Goal: Complete application form

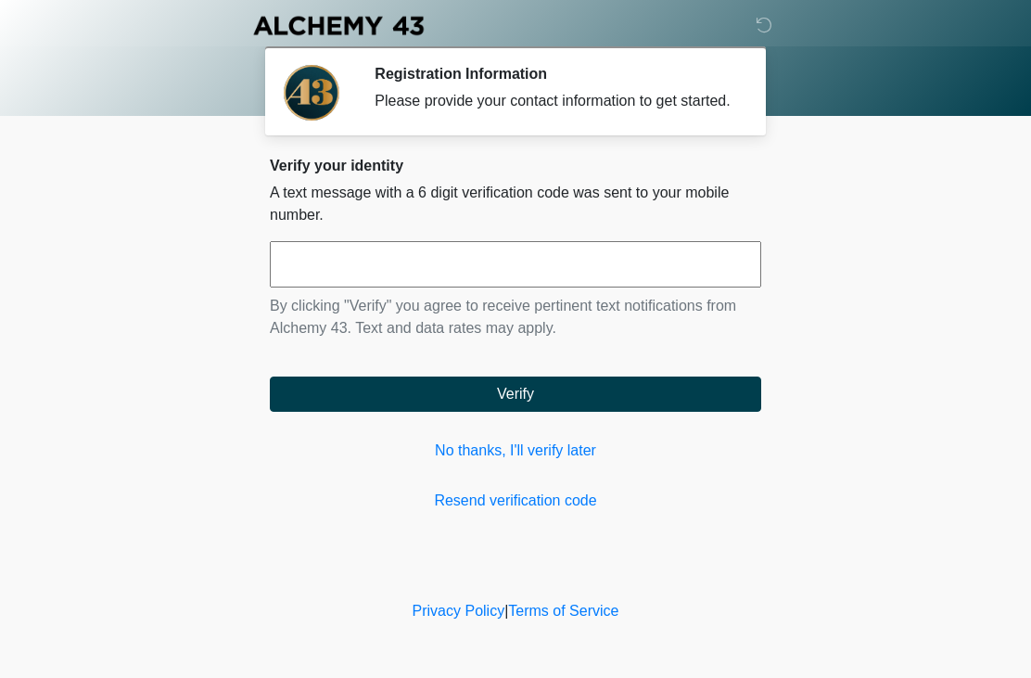
click at [470, 273] on input "text" at bounding box center [515, 264] width 491 height 46
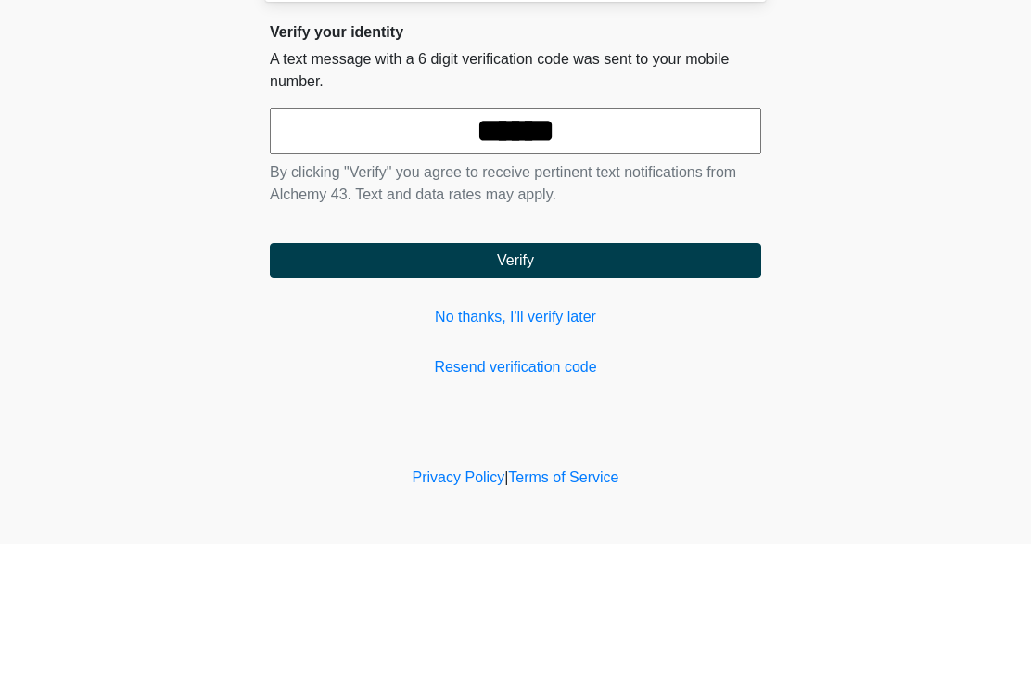
type input "******"
click at [502, 376] on button "Verify" at bounding box center [515, 393] width 491 height 35
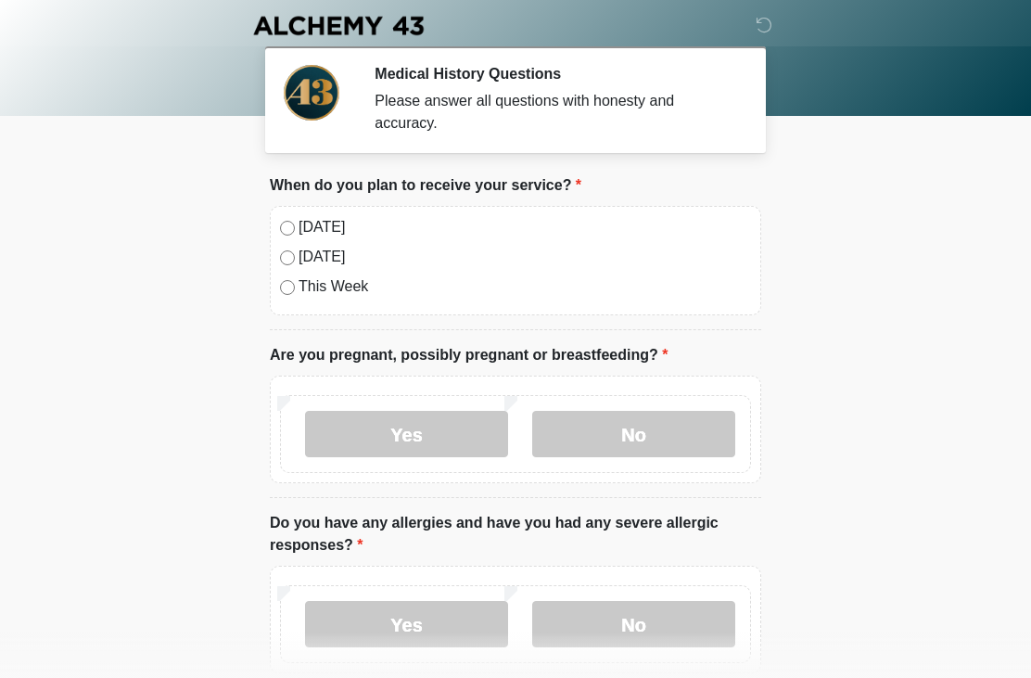
click at [299, 224] on label "Today" at bounding box center [525, 227] width 452 height 22
click at [614, 420] on label "No" at bounding box center [633, 434] width 203 height 46
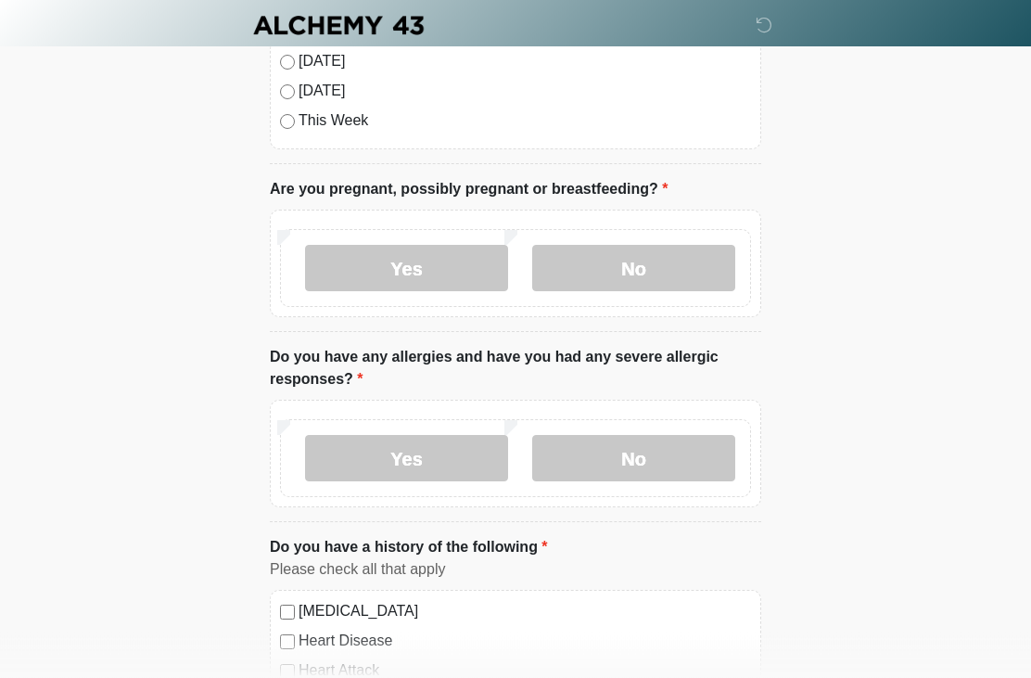
scroll to position [168, 0]
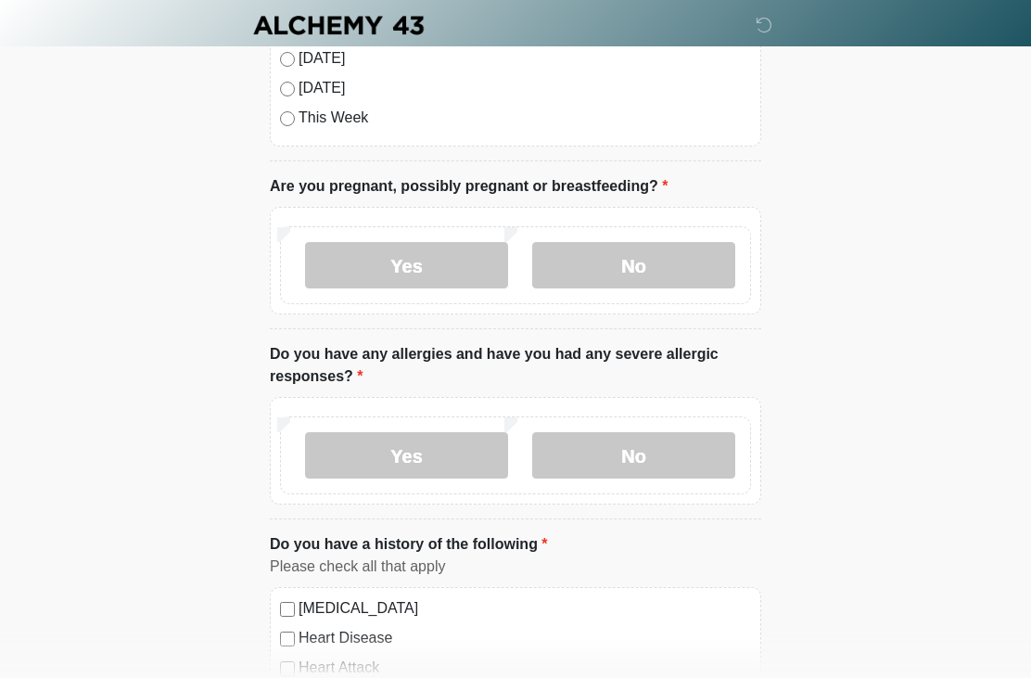
click at [634, 487] on div "Yes No" at bounding box center [515, 456] width 471 height 78
click at [640, 450] on label "No" at bounding box center [633, 456] width 203 height 46
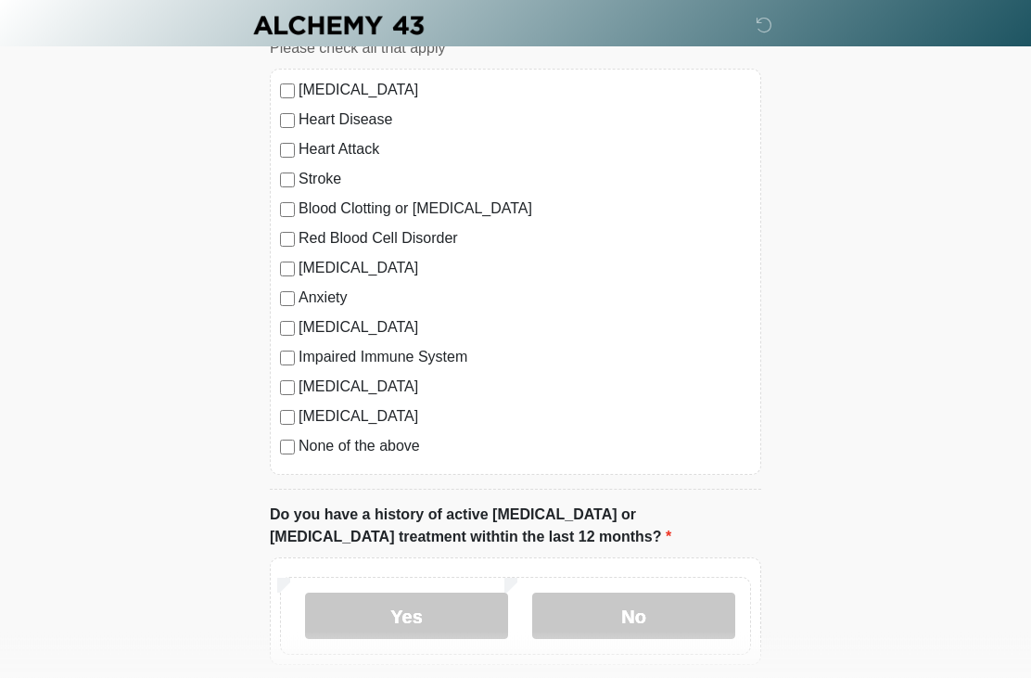
scroll to position [695, 0]
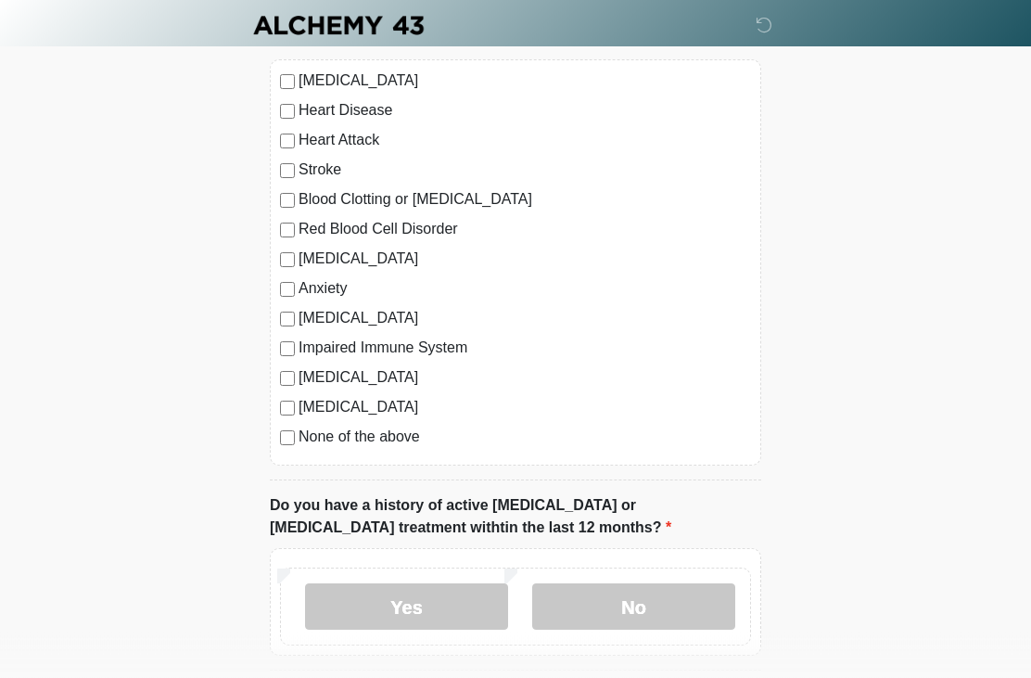
click at [624, 611] on label "No" at bounding box center [633, 607] width 203 height 46
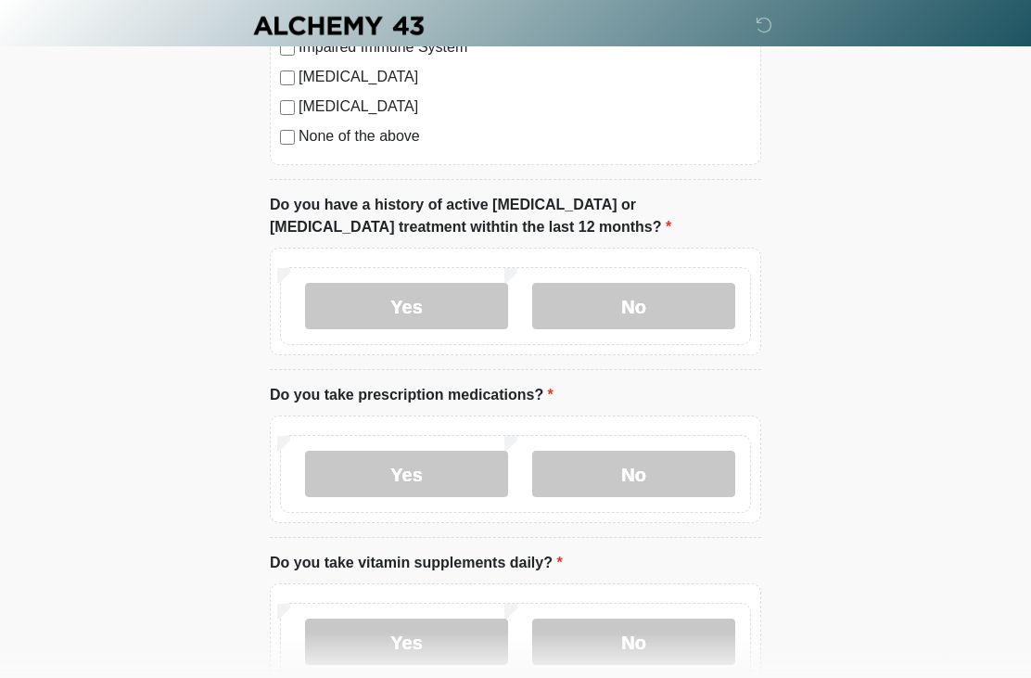
scroll to position [998, 0]
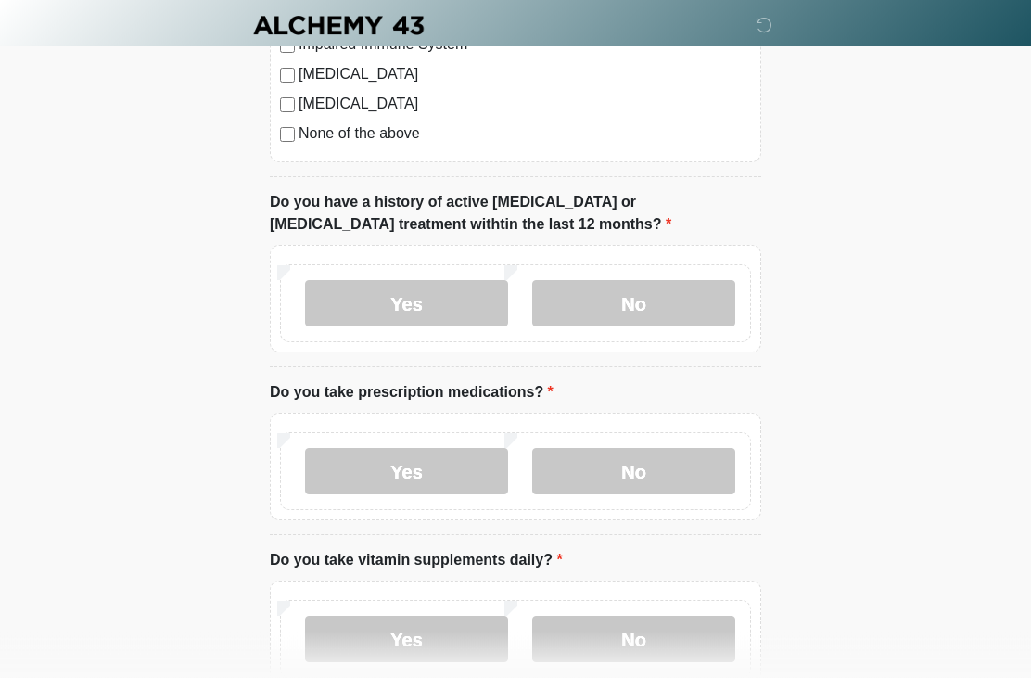
click at [609, 482] on label "No" at bounding box center [633, 472] width 203 height 46
click at [613, 631] on label "No" at bounding box center [633, 639] width 203 height 46
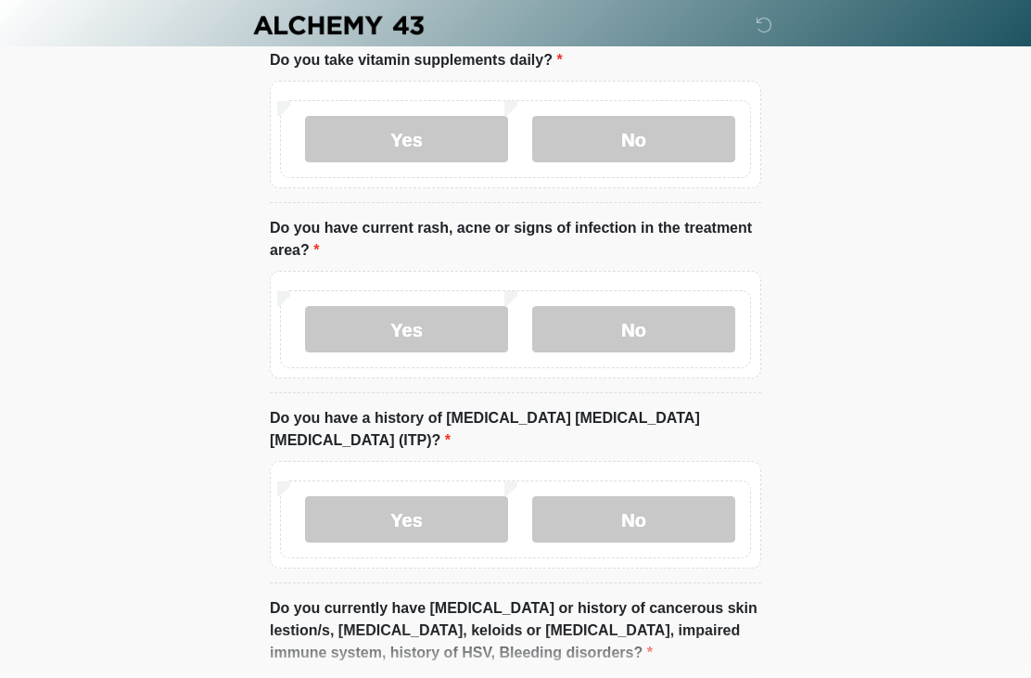
scroll to position [1506, 0]
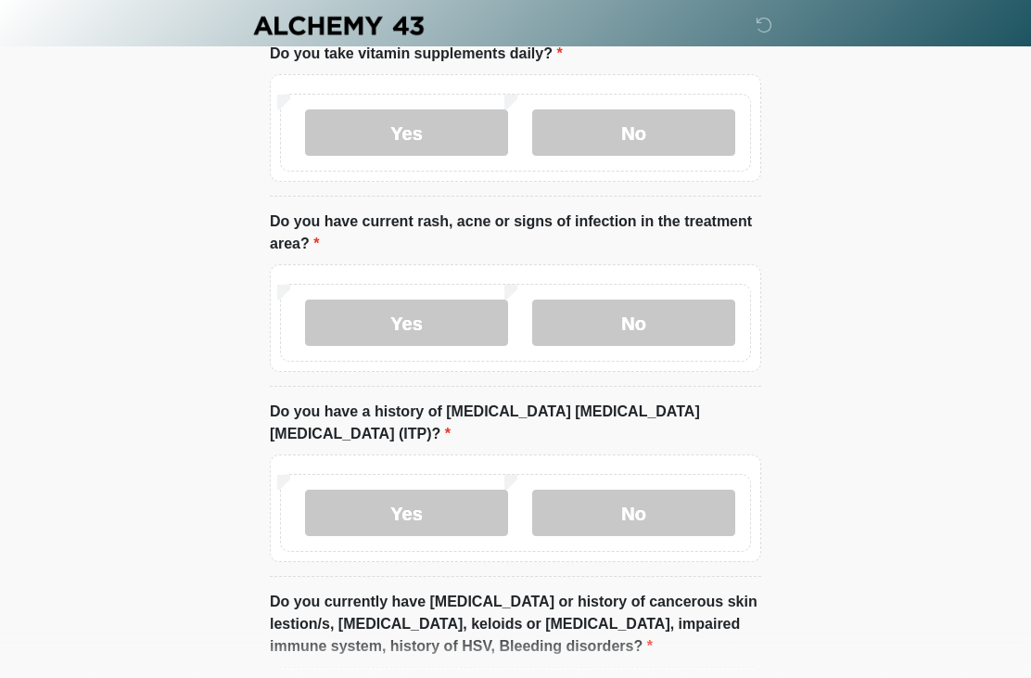
click at [654, 313] on label "No" at bounding box center [633, 322] width 203 height 46
click at [620, 493] on label "No" at bounding box center [633, 512] width 203 height 46
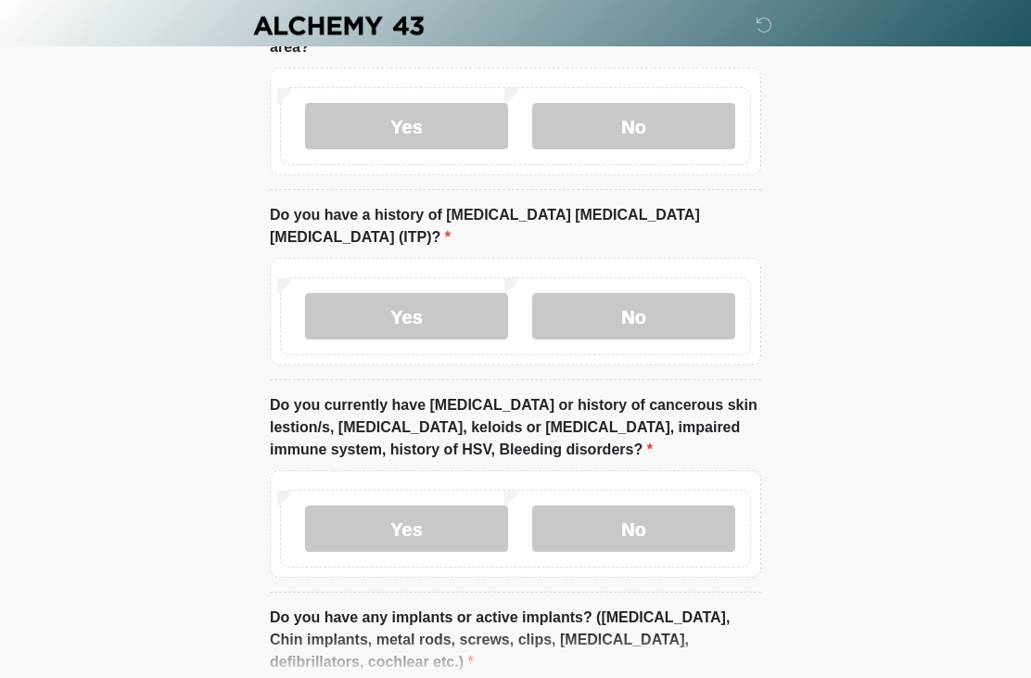
scroll to position [1704, 0]
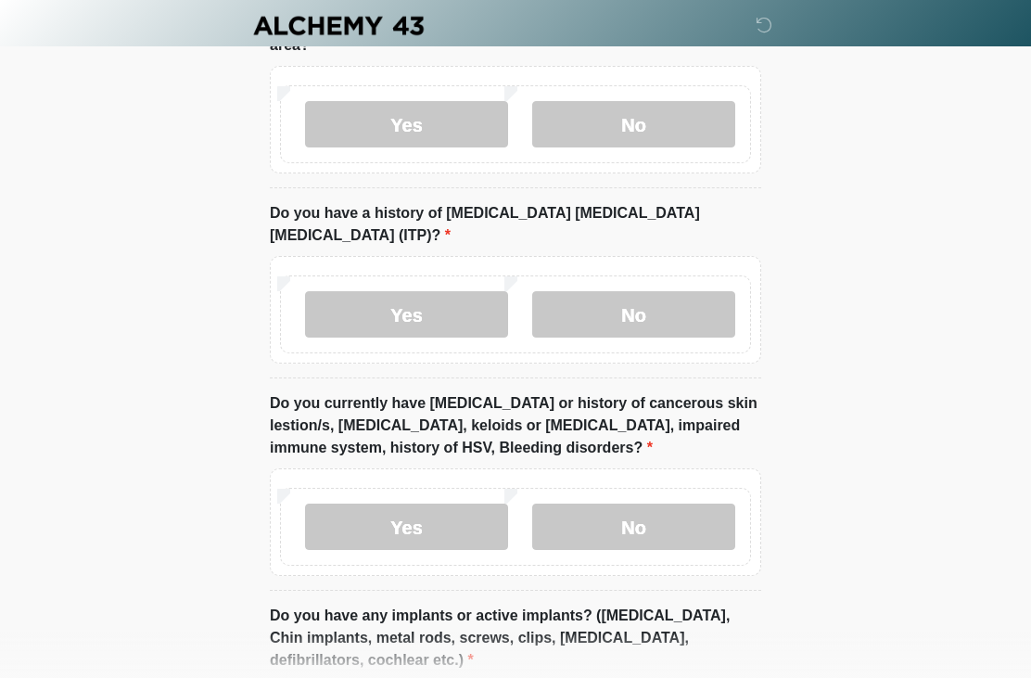
click at [656, 518] on label "No" at bounding box center [633, 526] width 203 height 46
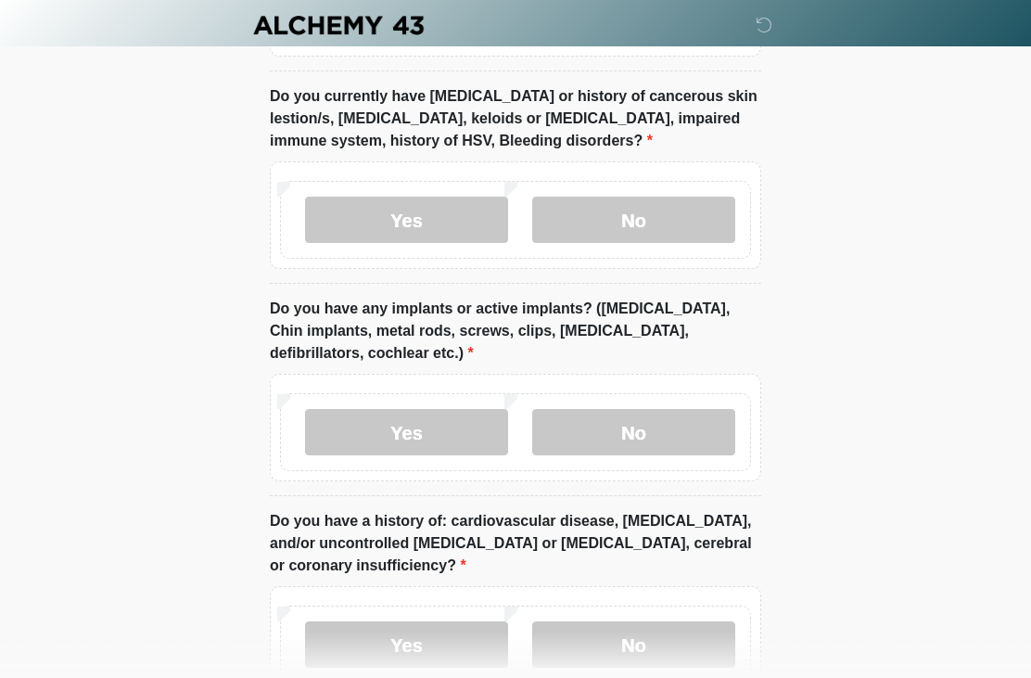
scroll to position [2014, 0]
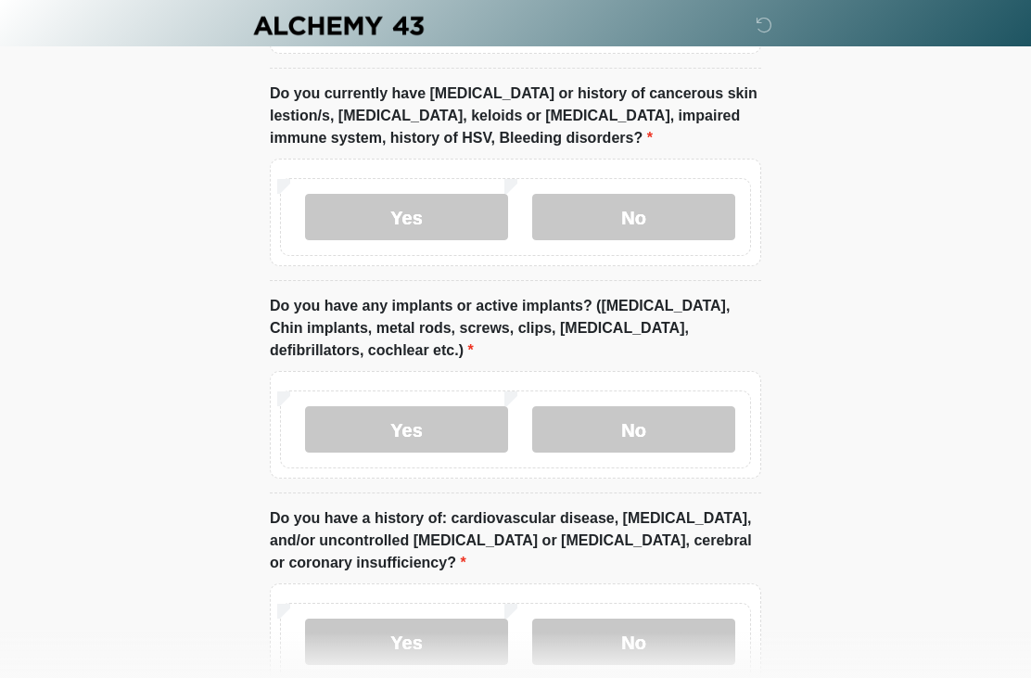
click at [416, 406] on label "Yes" at bounding box center [406, 429] width 203 height 46
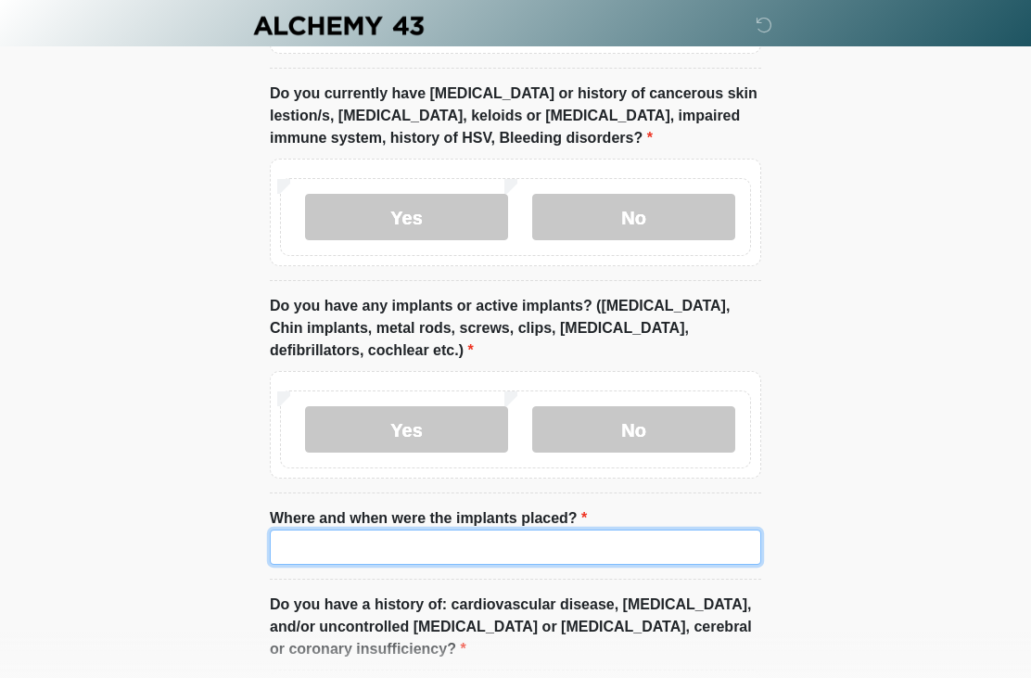
click at [415, 529] on input "Where and when were the implants placed?" at bounding box center [515, 546] width 491 height 35
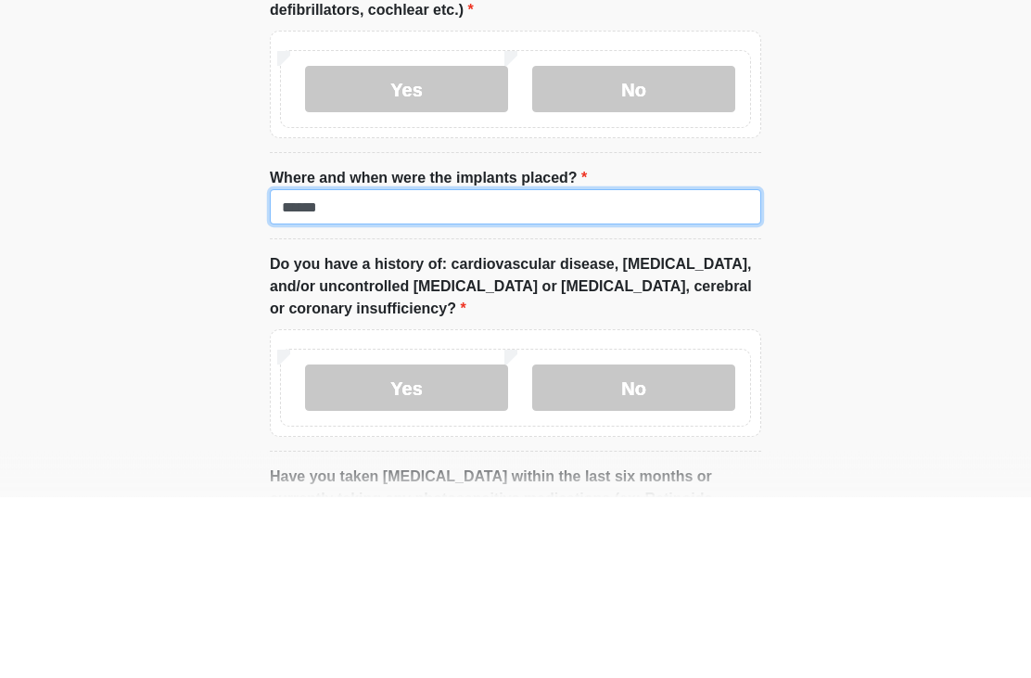
scroll to position [2173, 0]
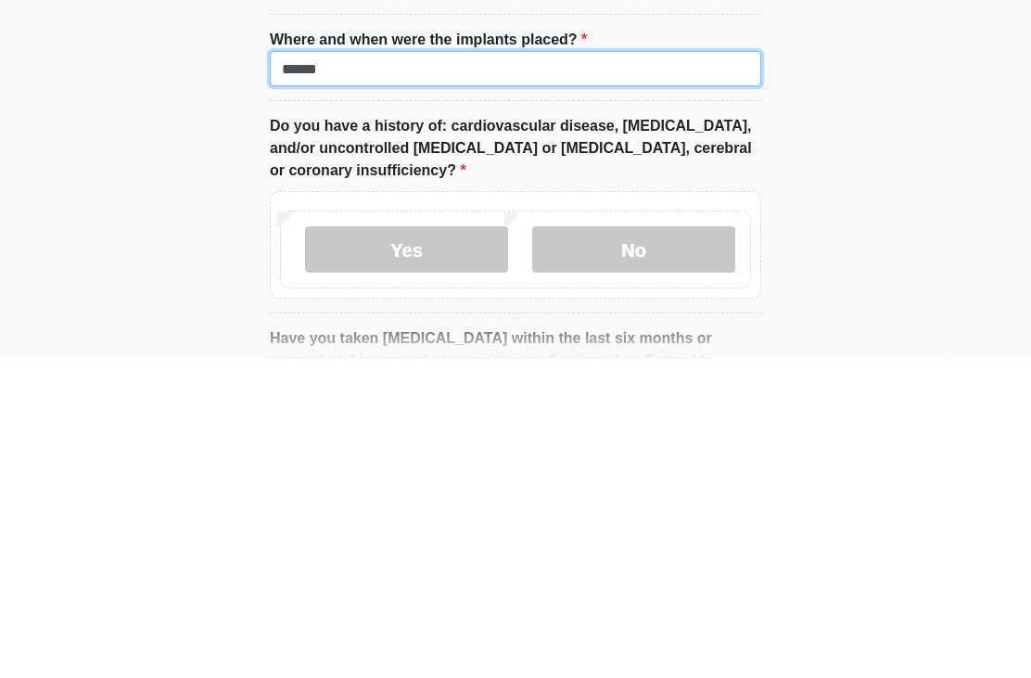
type input "******"
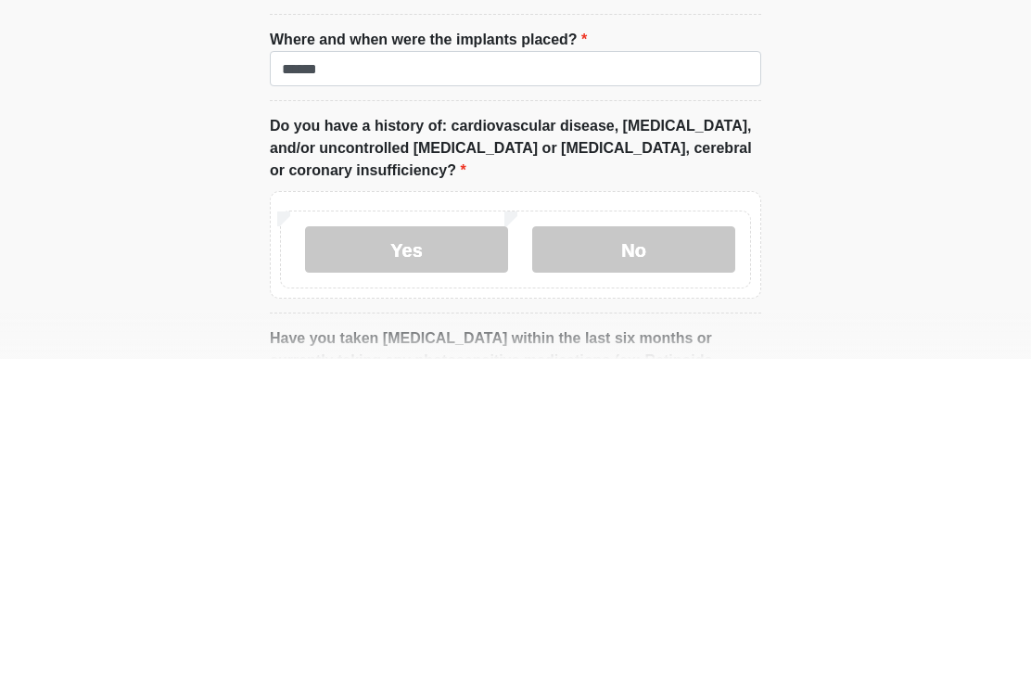
click at [651, 545] on label "No" at bounding box center [633, 568] width 203 height 46
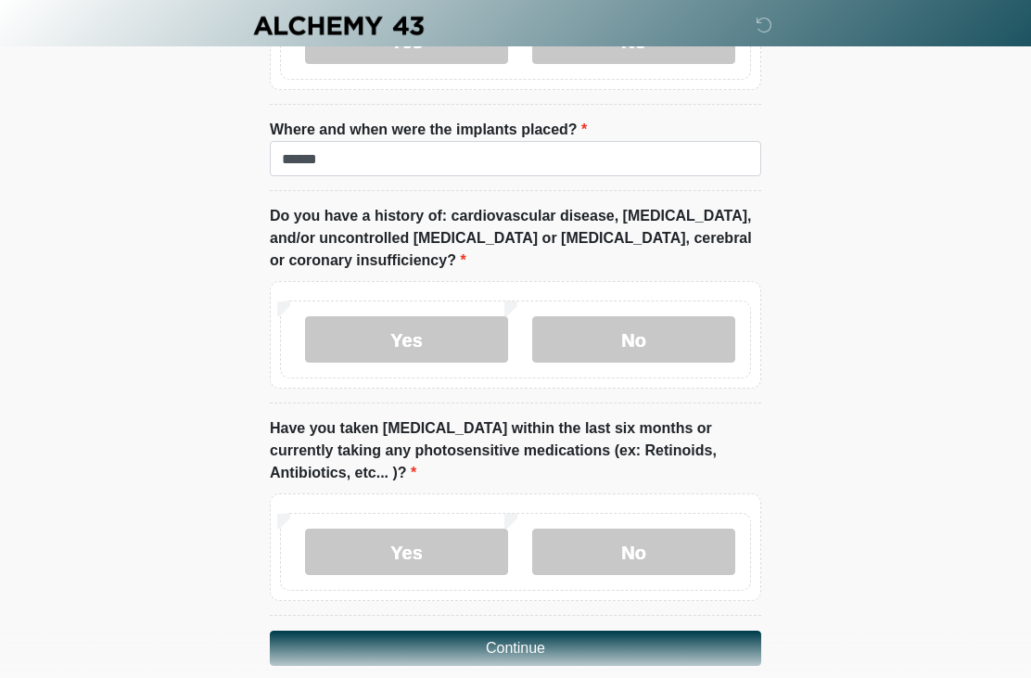
click at [606, 540] on label "No" at bounding box center [633, 551] width 203 height 46
click at [519, 630] on button "Continue" at bounding box center [515, 647] width 491 height 35
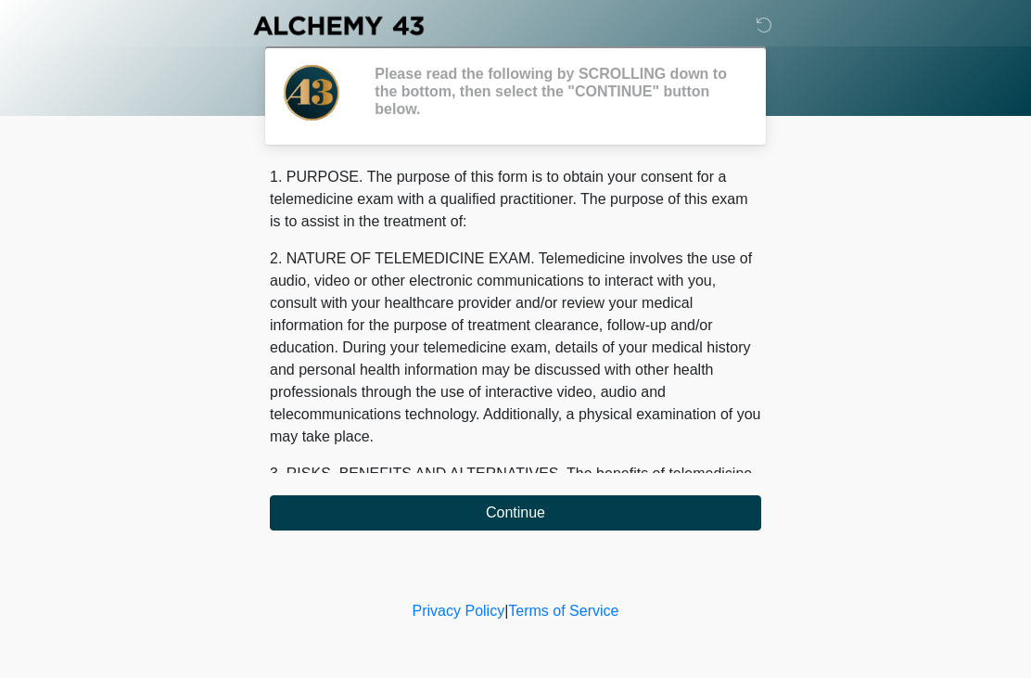
scroll to position [0, 0]
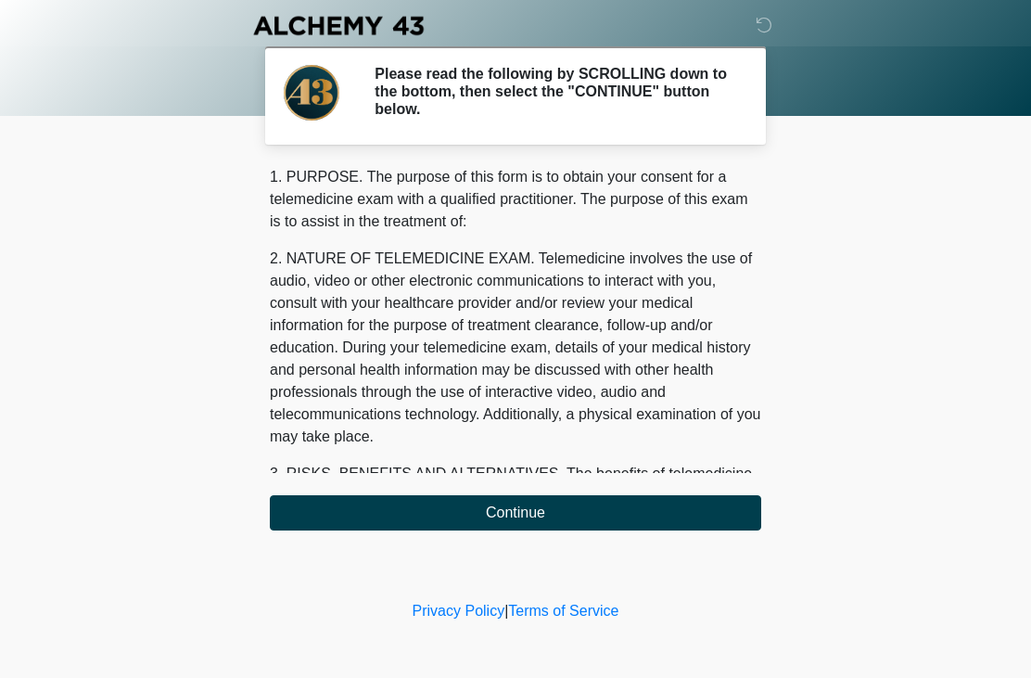
click at [719, 519] on button "Continue" at bounding box center [515, 512] width 491 height 35
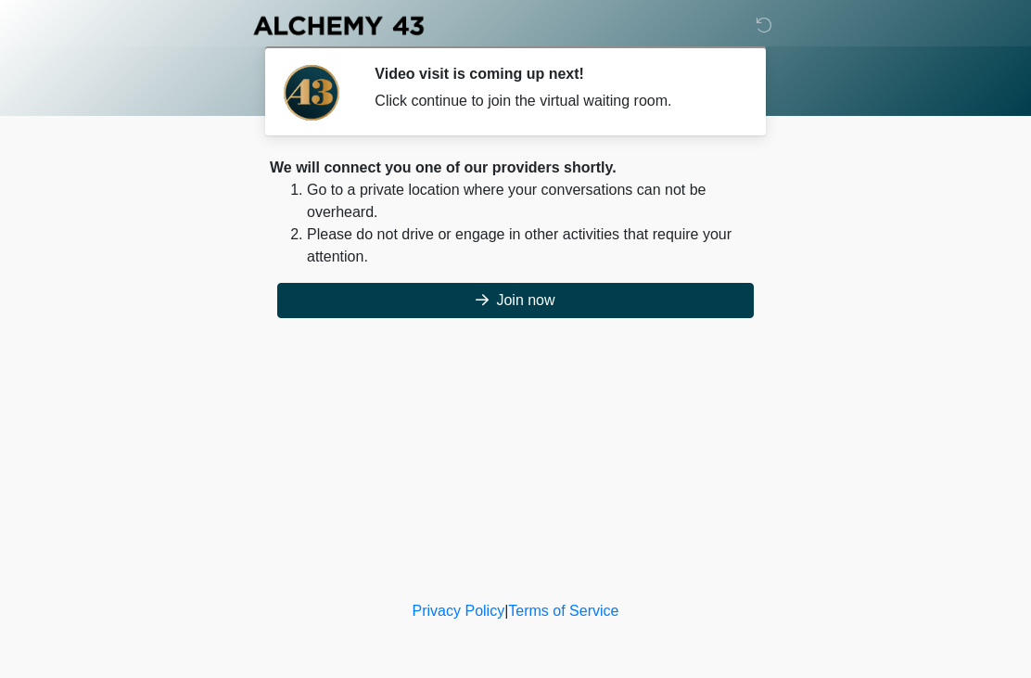
click at [725, 316] on button "Join now" at bounding box center [515, 300] width 476 height 35
click at [683, 304] on button "Join now" at bounding box center [515, 300] width 476 height 35
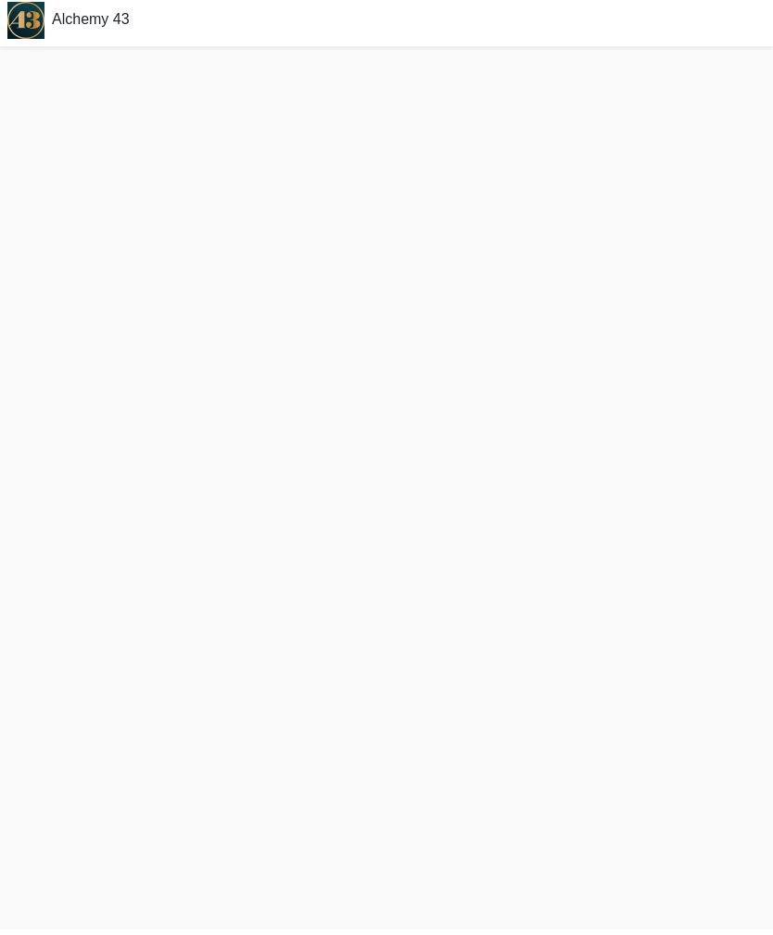
scroll to position [6, 0]
